Goal: Use online tool/utility: Utilize a website feature to perform a specific function

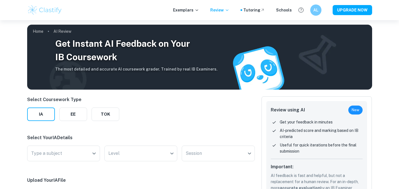
scroll to position [51, 0]
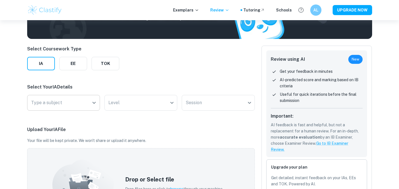
click at [80, 105] on input "Type a subject" at bounding box center [59, 102] width 59 height 11
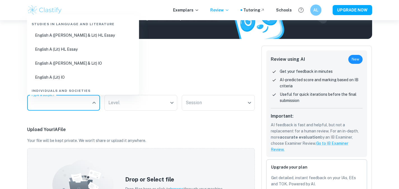
click at [100, 39] on li "English A ([PERSON_NAME] & Lit) HL Essay" at bounding box center [82, 35] width 107 height 13
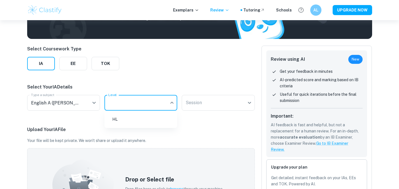
click at [135, 101] on body "We value your privacy We use cookies to enhance your browsing experience, serve…" at bounding box center [199, 64] width 399 height 189
click at [143, 122] on li "HL" at bounding box center [141, 119] width 68 height 13
click at [189, 109] on body "We value your privacy We use cookies to enhance your browsing experience, serve…" at bounding box center [199, 64] width 399 height 189
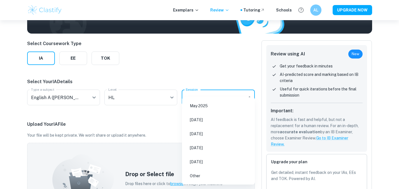
scroll to position [53, 0]
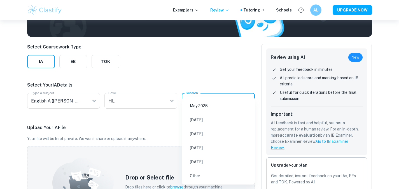
click at [208, 139] on li "[DATE]" at bounding box center [218, 133] width 68 height 13
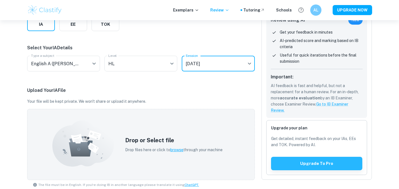
scroll to position [94, 0]
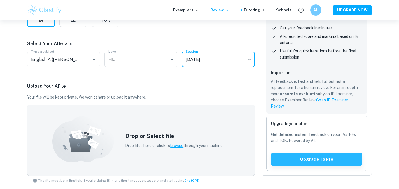
click at [180, 142] on div "Drop or Select file Drop files here or click to browse through your machine" at bounding box center [173, 140] width 111 height 30
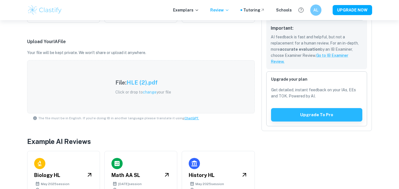
scroll to position [169, 0]
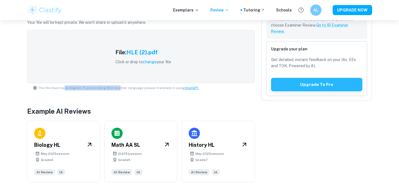
drag, startPoint x: 64, startPoint y: 87, endPoint x: 116, endPoint y: 90, distance: 52.4
click at [116, 90] on span "The file must be in English. If you're doing IB in another language please tran…" at bounding box center [118, 87] width 161 height 5
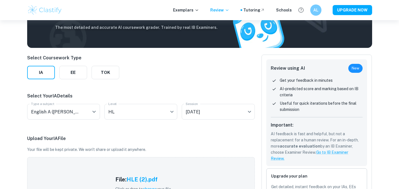
scroll to position [44, 0]
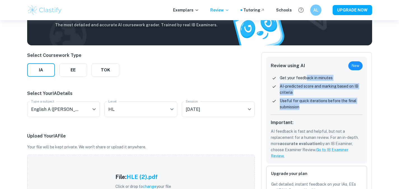
drag, startPoint x: 306, startPoint y: 82, endPoint x: 325, endPoint y: 118, distance: 41.6
click at [325, 118] on div "Review using AI New Get your feedback in minutes AI-predicted score and marking…" at bounding box center [316, 110] width 101 height 107
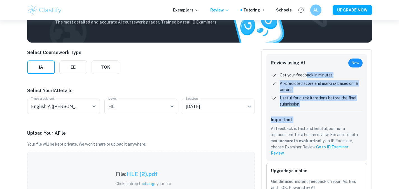
scroll to position [0, 0]
